Goal: Browse casually

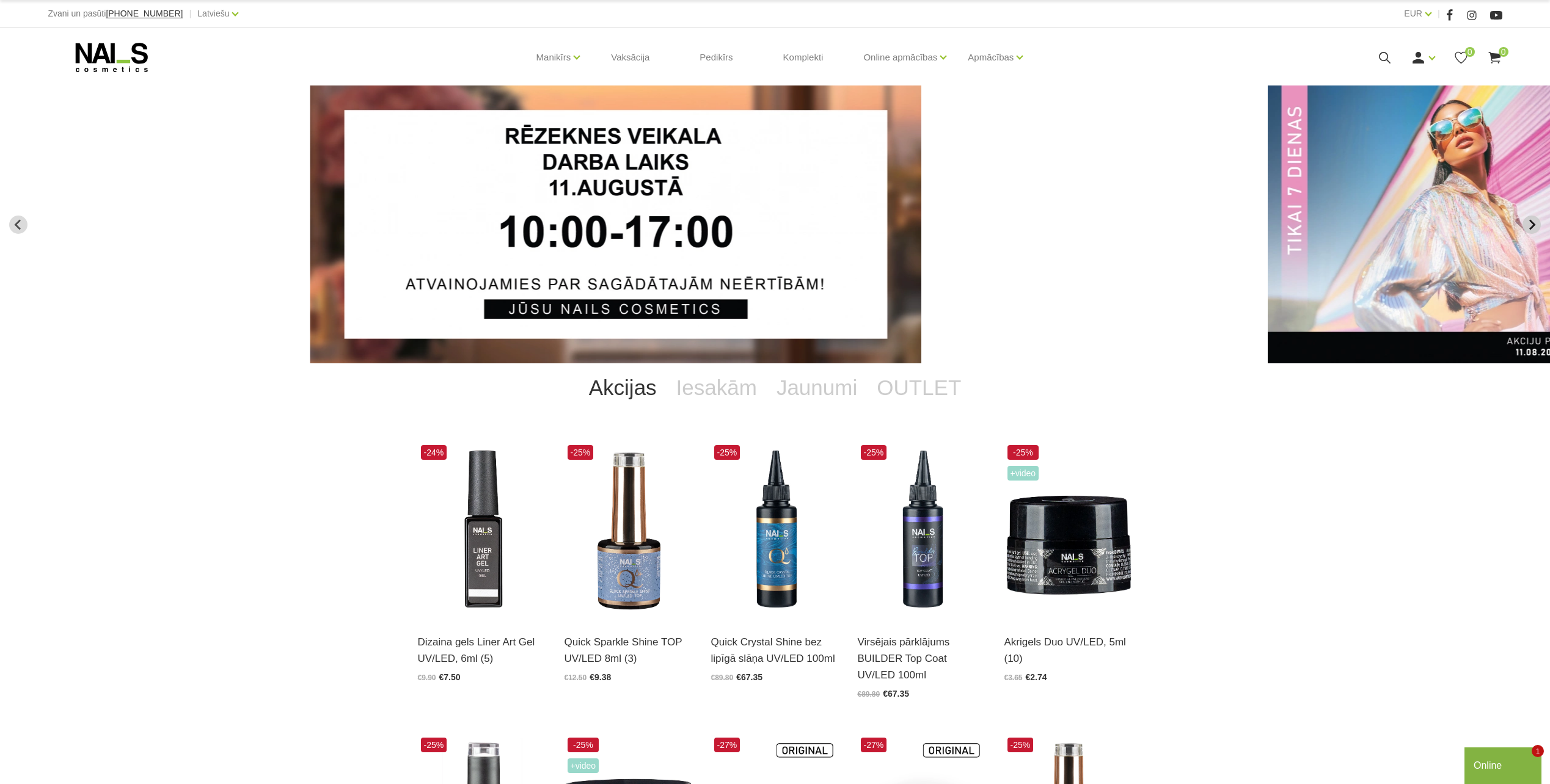
click at [1526, 222] on icon "Next slide" at bounding box center [1531, 225] width 11 height 11
